Goal: Find specific page/section: Find specific page/section

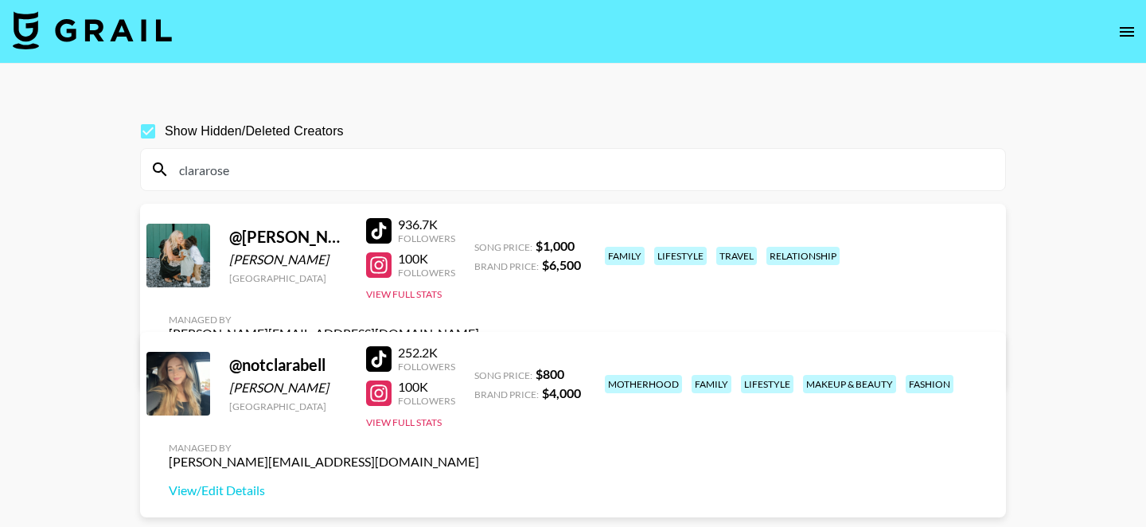
click at [352, 167] on input "clararose" at bounding box center [582, 169] width 826 height 25
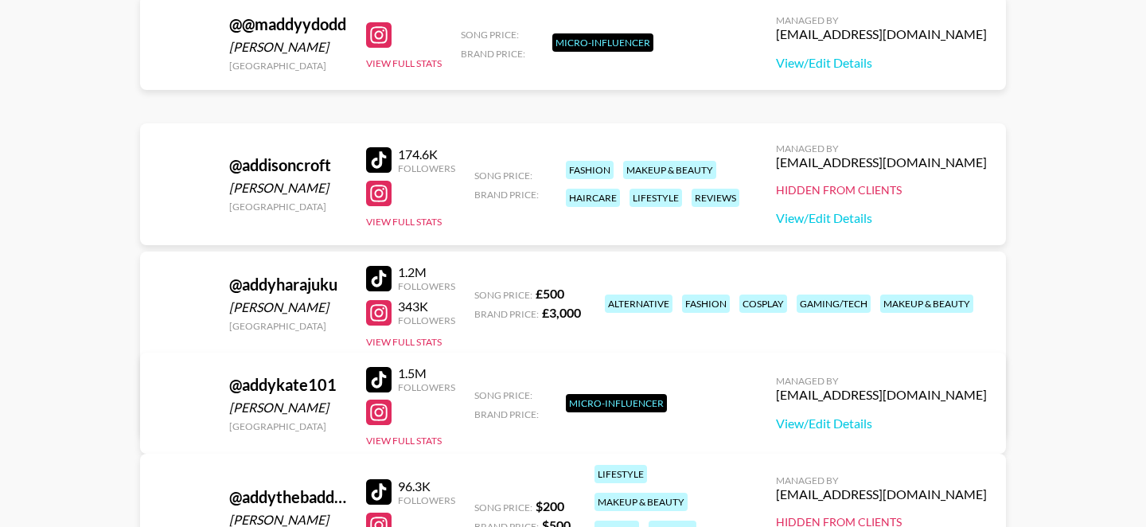
scroll to position [243, 0]
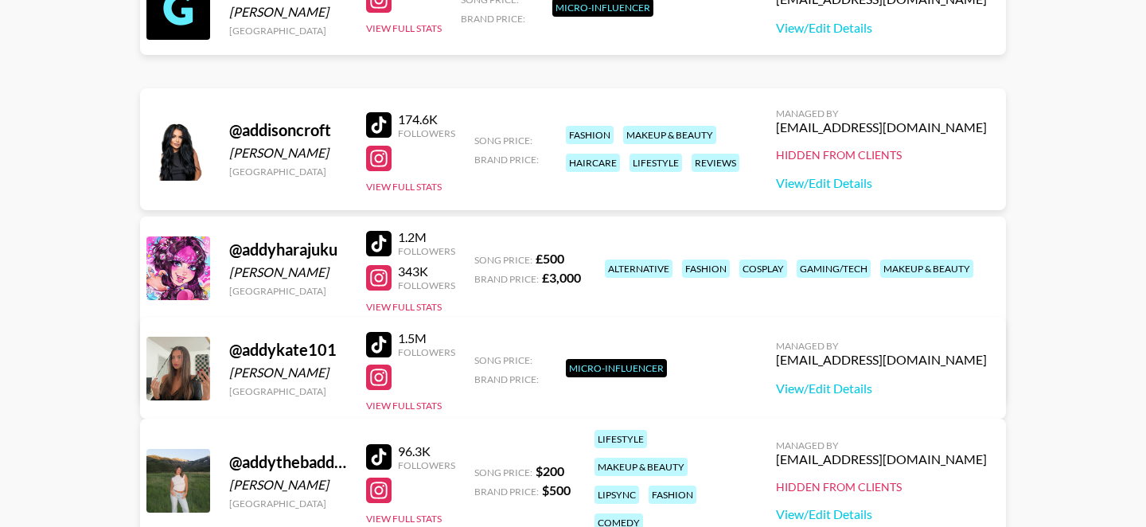
type input "addy"
click at [479, 367] on link "View/Edit Details" at bounding box center [324, 375] width 310 height 16
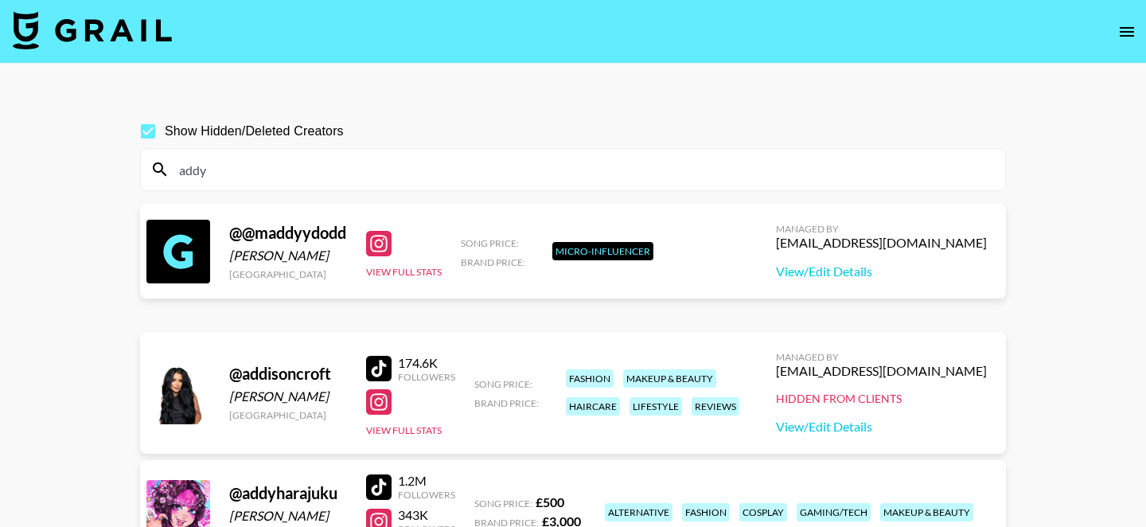
click at [236, 182] on div "addy" at bounding box center [573, 169] width 864 height 41
click at [228, 162] on input "addy" at bounding box center [582, 169] width 826 height 25
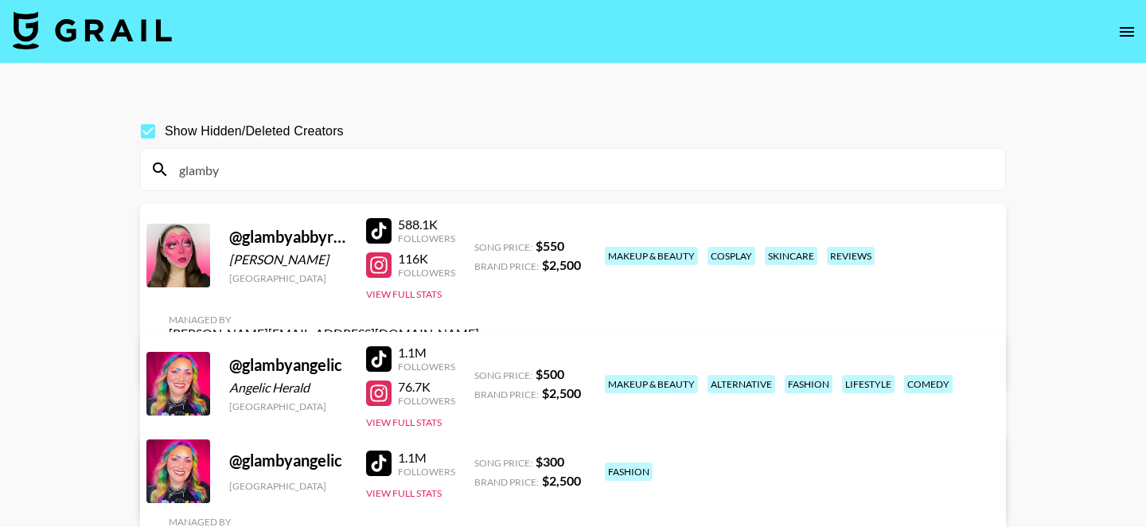
type input "glamby"
click at [398, 162] on input "glamby" at bounding box center [582, 169] width 826 height 25
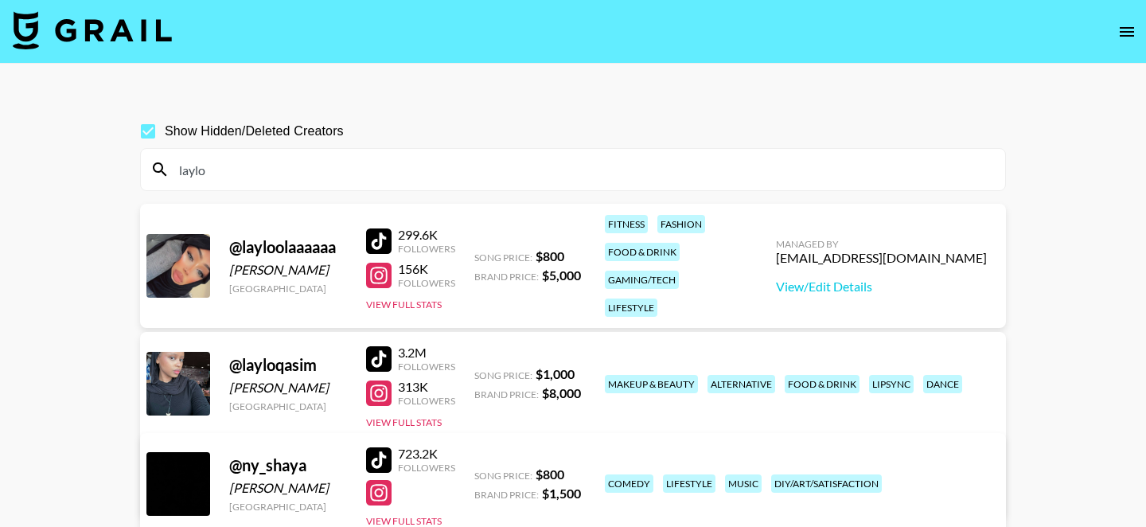
click at [284, 172] on input "laylo" at bounding box center [582, 169] width 826 height 25
paste input "sophcalandra"
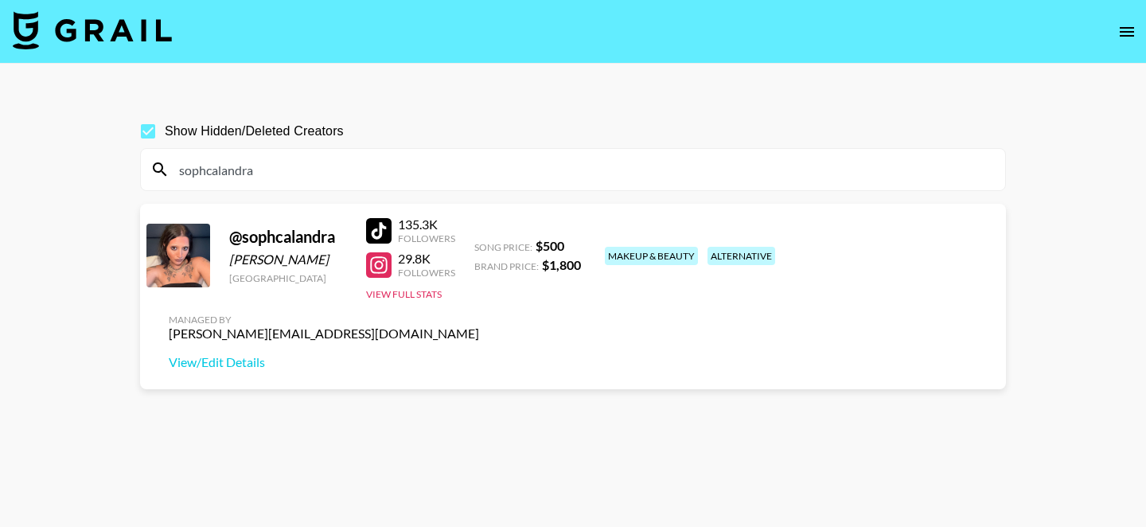
type input "sophcalandra"
click at [376, 233] on div at bounding box center [378, 230] width 25 height 25
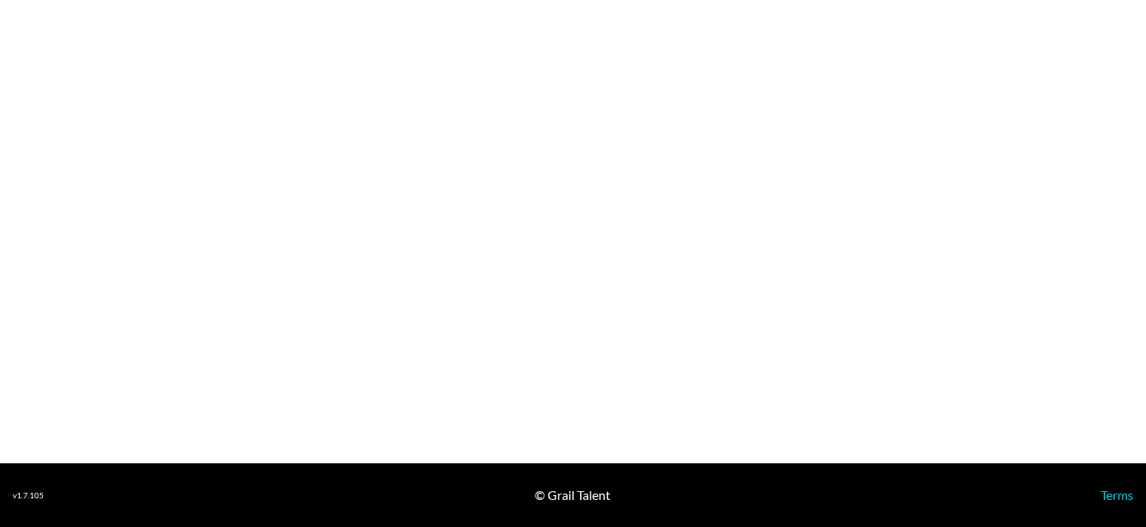
select select "GBP"
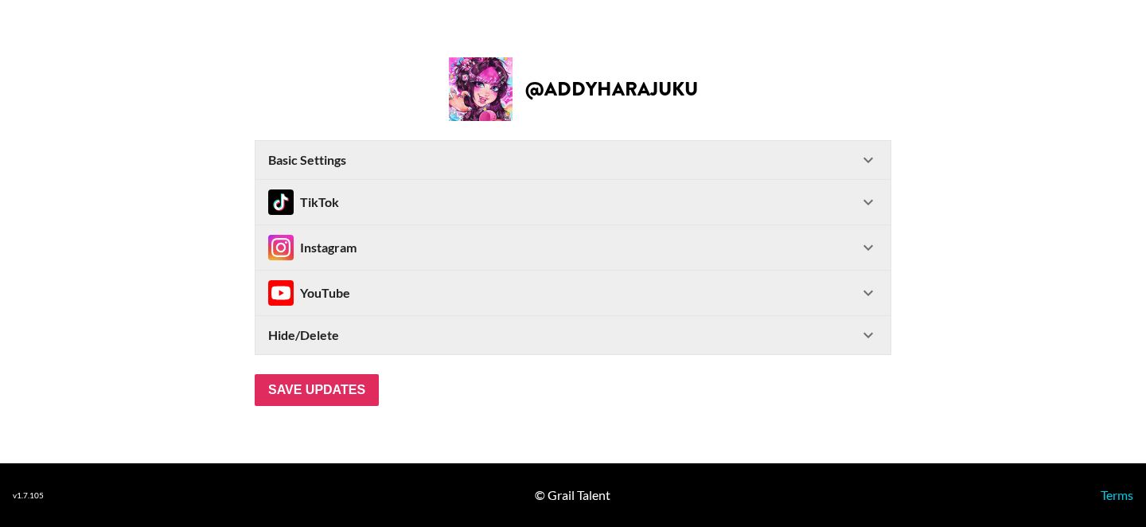
click at [430, 247] on div "Instagram" at bounding box center [563, 247] width 590 height 25
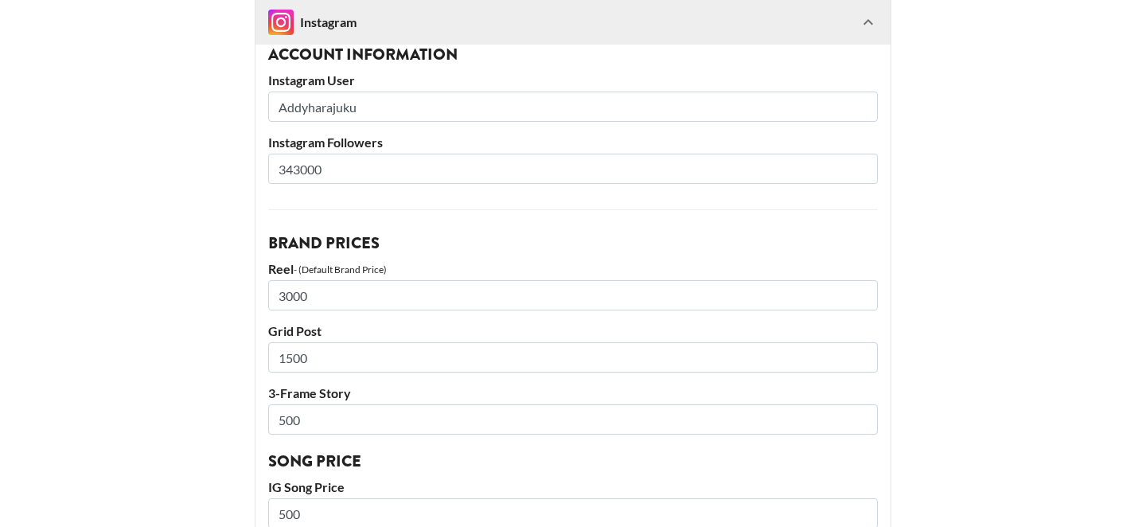
scroll to position [274, 0]
